Goal: Navigation & Orientation: Find specific page/section

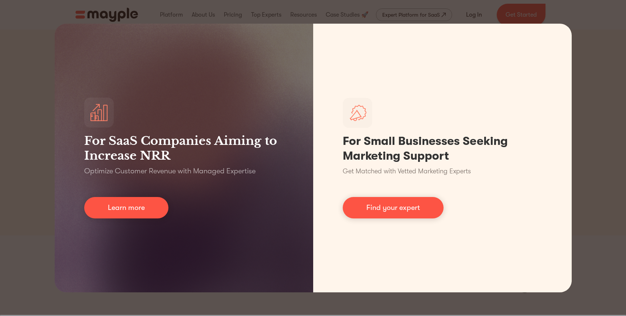
click at [413, 17] on div "For SaaS Companies Aiming to Increase NRR Optimize Customer Revenue with Manage…" at bounding box center [313, 158] width 626 height 316
click at [577, 35] on div "For SaaS Companies Aiming to Increase NRR Optimize Customer Revenue with Manage…" at bounding box center [313, 158] width 626 height 316
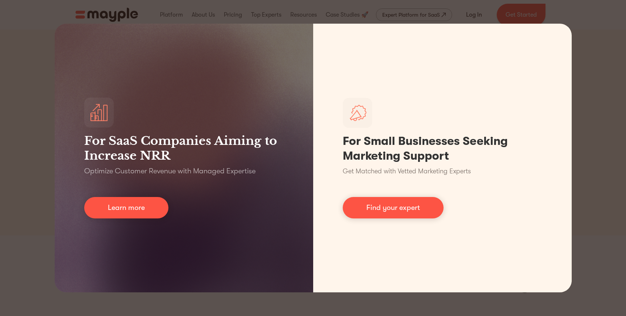
click at [198, 307] on div "For SaaS Companies Aiming to Increase NRR Optimize Customer Revenue with Manage…" at bounding box center [313, 158] width 626 height 316
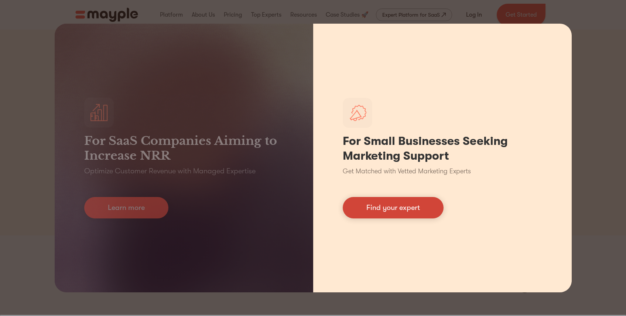
click at [374, 213] on link "Find your expert" at bounding box center [393, 207] width 101 height 21
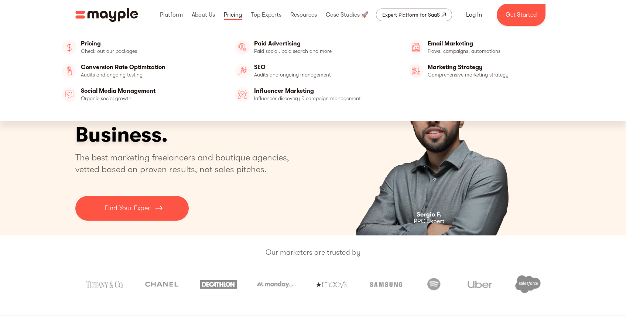
click at [228, 16] on link at bounding box center [233, 15] width 22 height 24
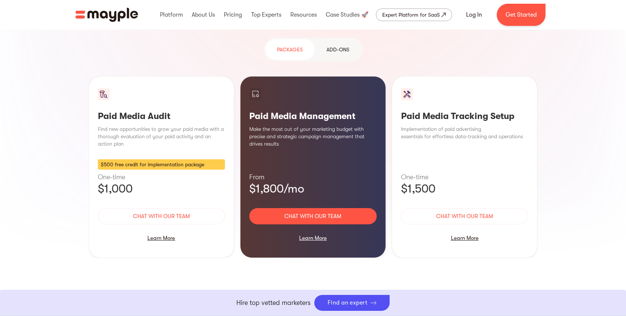
scroll to position [687, 0]
